Goal: Transaction & Acquisition: Purchase product/service

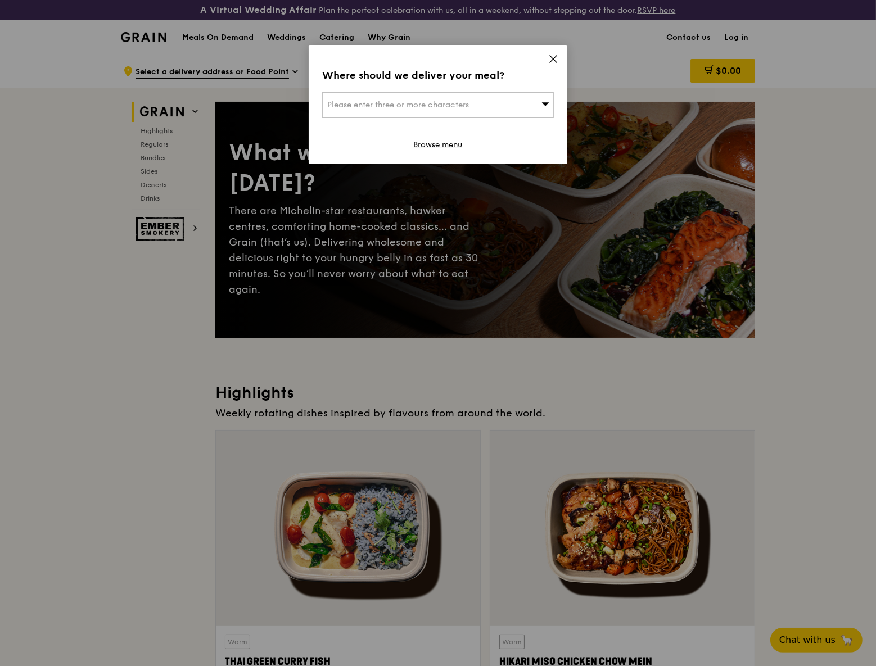
click at [538, 109] on div "Please enter three or more characters" at bounding box center [438, 105] width 232 height 26
click at [431, 98] on input "search" at bounding box center [438, 105] width 231 height 25
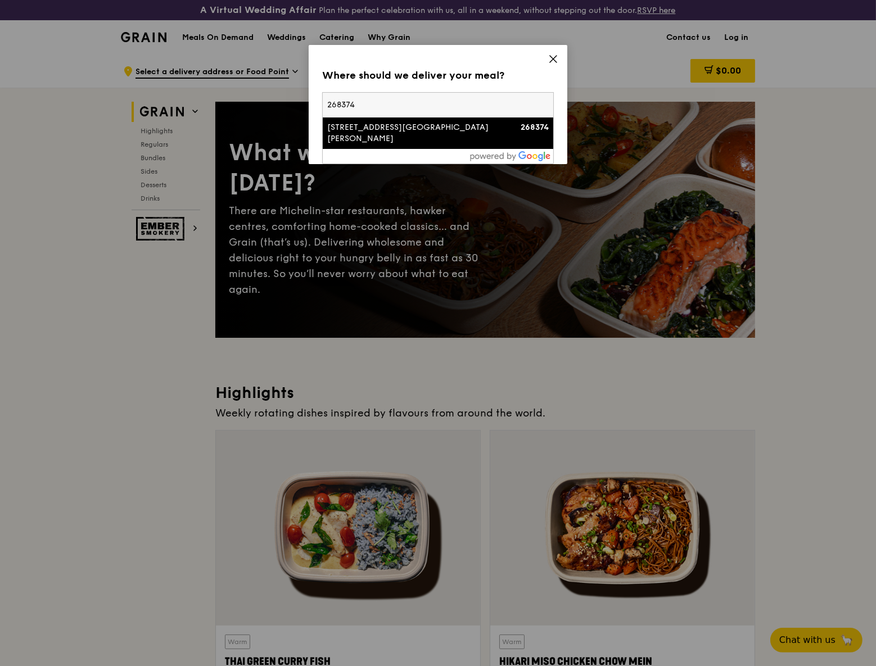
type input "268374"
click at [383, 127] on div "45 Jalan Lim Tai See" at bounding box center [410, 133] width 166 height 22
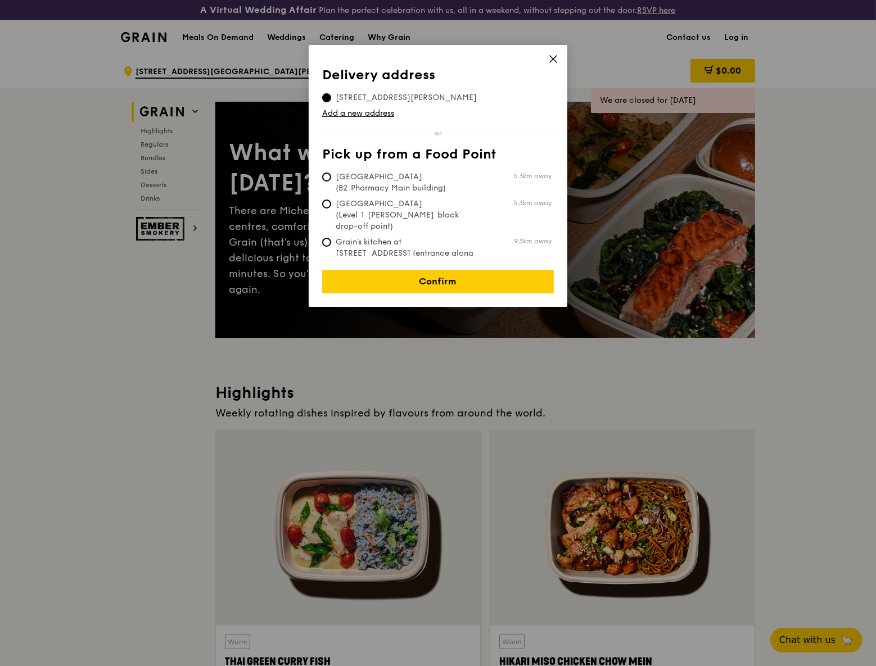
scroll to position [51, 0]
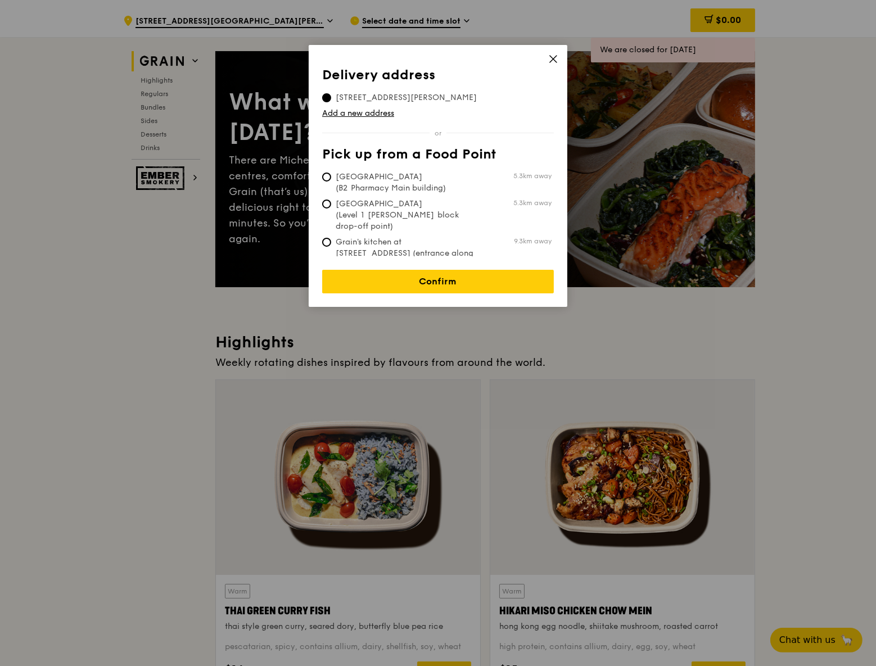
click at [552, 56] on icon at bounding box center [553, 59] width 10 height 10
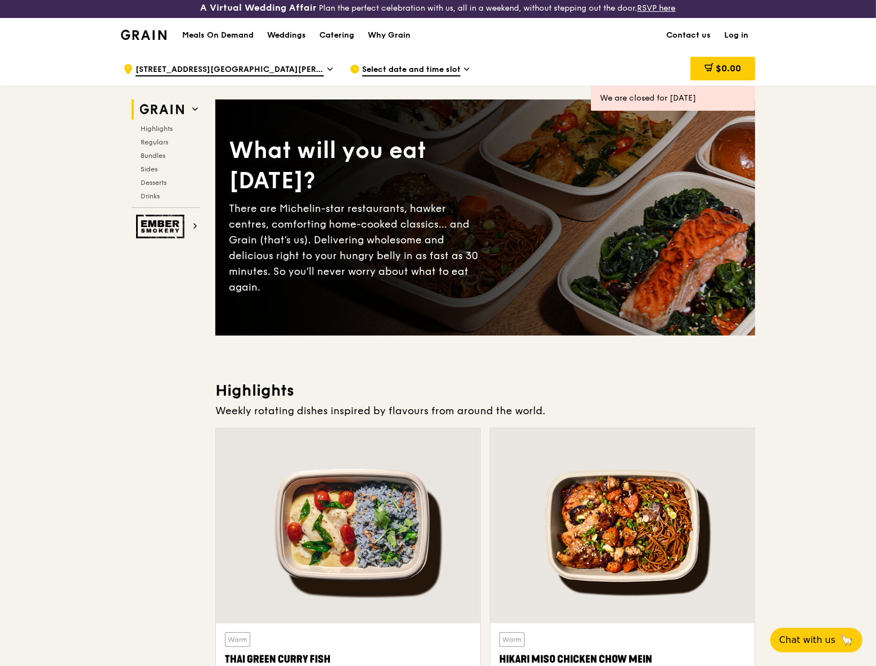
scroll to position [0, 0]
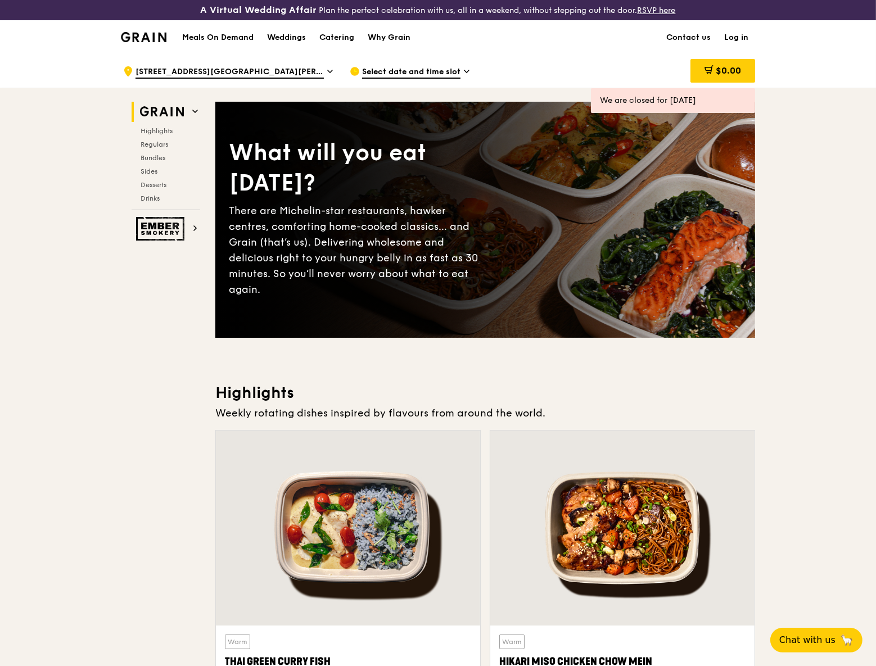
click at [455, 66] on span "Select date and time slot" at bounding box center [411, 72] width 98 height 12
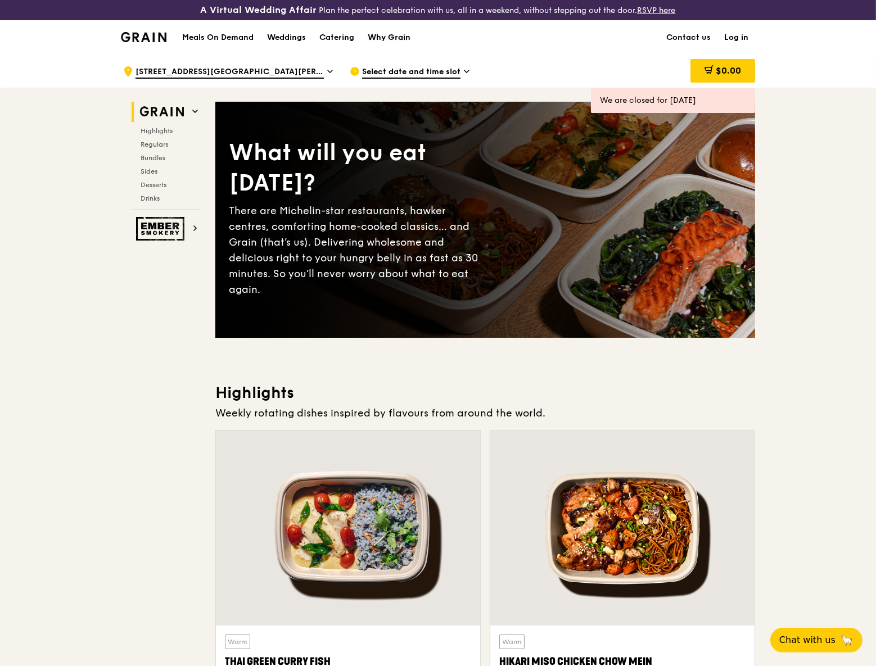
click at [405, 43] on div "Why Grain" at bounding box center [389, 38] width 43 height 34
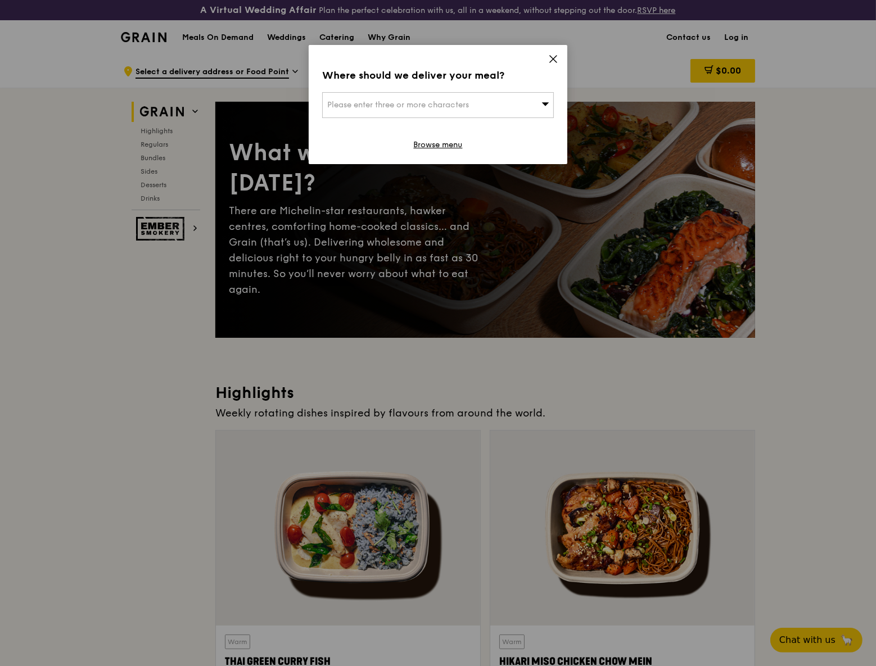
click at [556, 58] on icon at bounding box center [553, 59] width 10 height 10
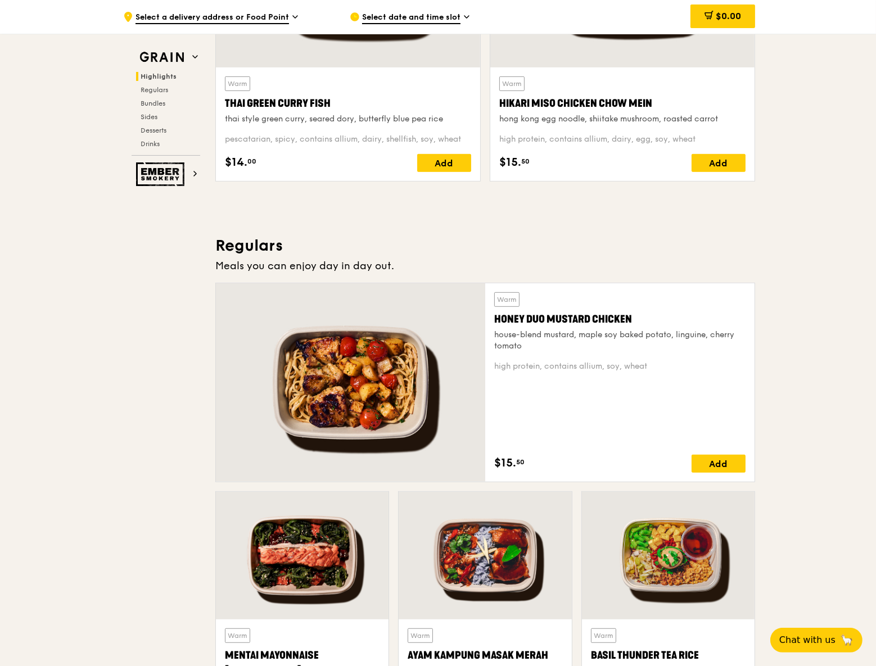
scroll to position [562, 0]
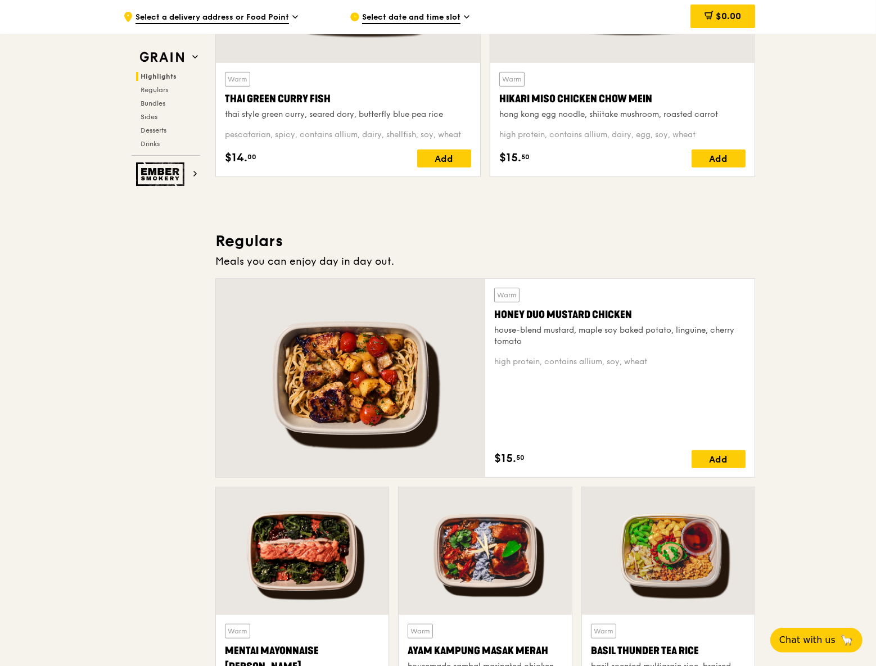
click at [393, 372] on div at bounding box center [350, 378] width 269 height 198
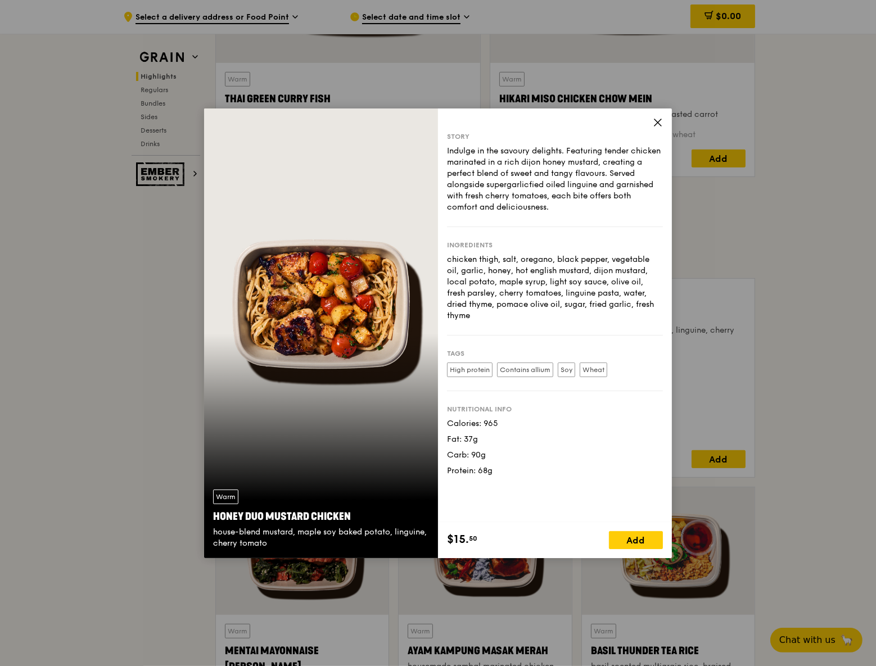
click at [654, 118] on icon at bounding box center [658, 123] width 10 height 10
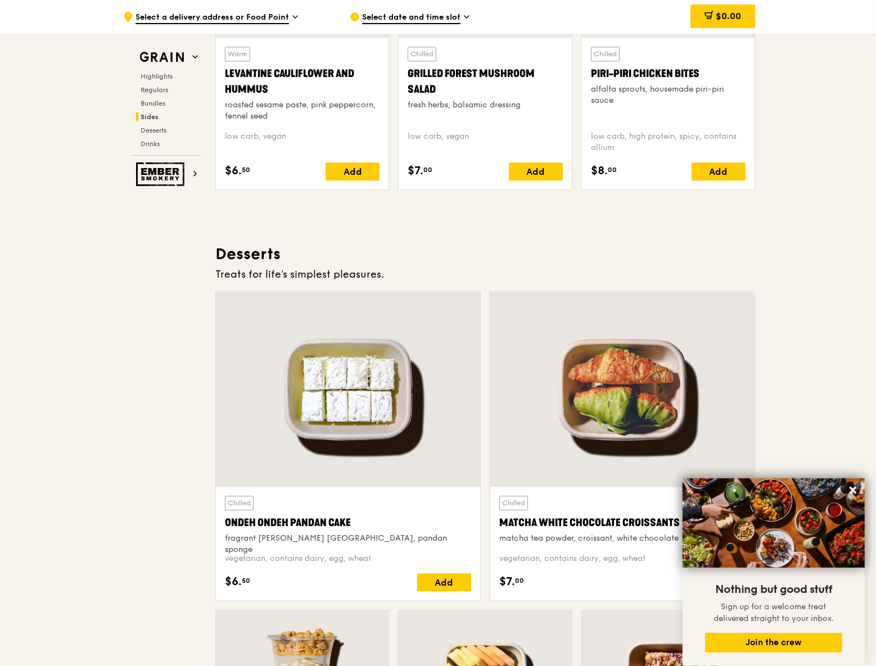
scroll to position [3015, 0]
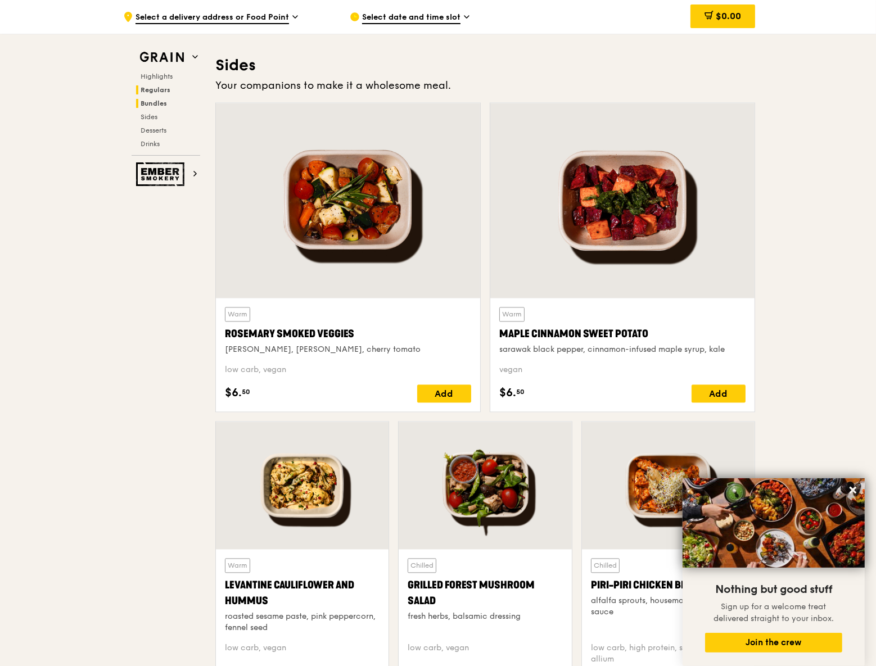
click at [162, 94] on h2 "Regulars" at bounding box center [168, 89] width 64 height 9
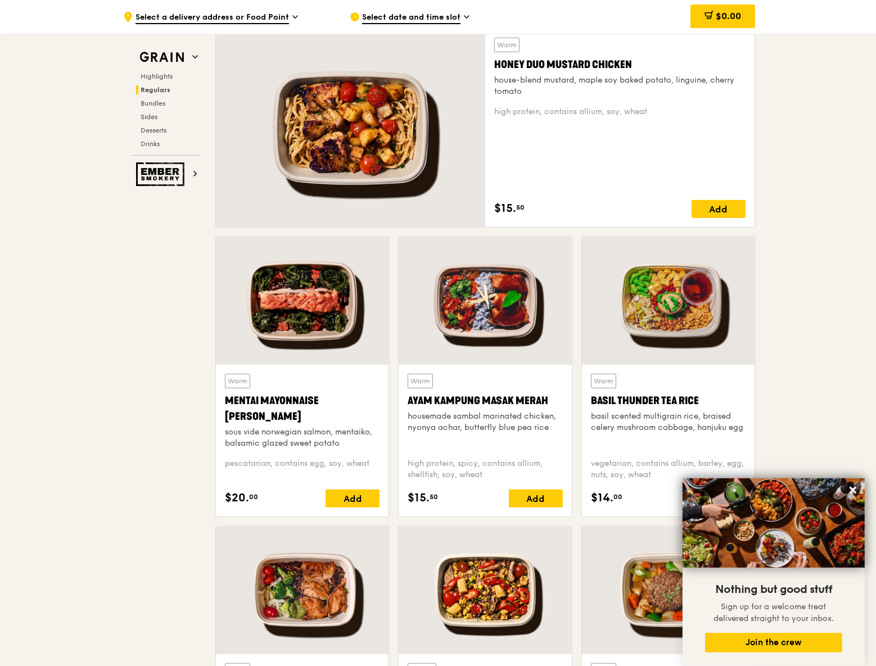
scroll to position [748, 0]
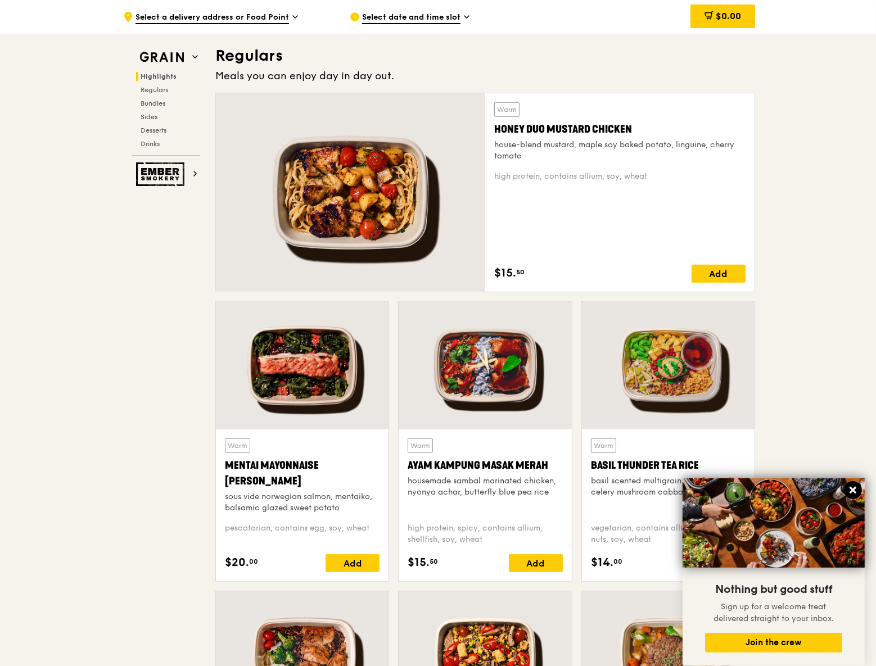
click at [849, 487] on icon at bounding box center [853, 490] width 10 height 10
